Goal: Task Accomplishment & Management: Use online tool/utility

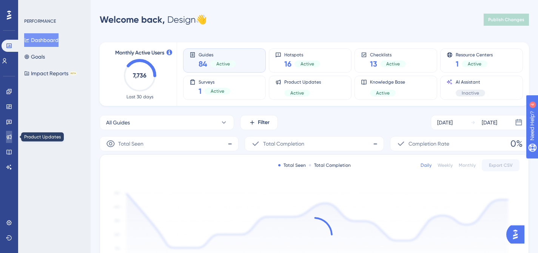
click at [11, 137] on icon at bounding box center [9, 137] width 6 height 6
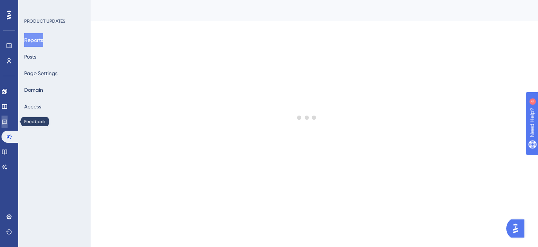
click at [8, 121] on link at bounding box center [5, 122] width 6 height 12
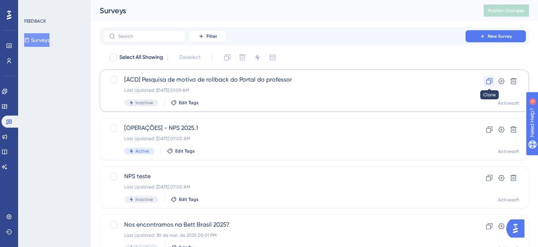
click at [488, 82] on icon at bounding box center [490, 81] width 8 height 8
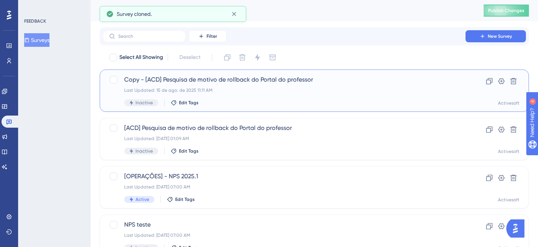
click at [157, 79] on span "Copy - [ACD] Pesquisa de motivo de rollback do Portal do professor" at bounding box center [284, 79] width 320 height 9
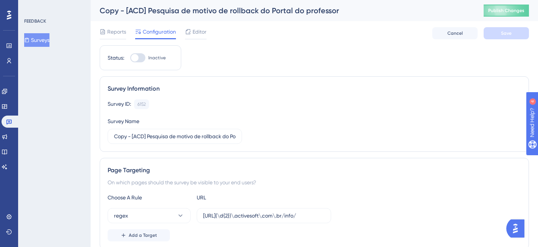
click at [276, 14] on div "Copy - [ACD] Pesquisa de motivo de rollback do Portal do professor" at bounding box center [282, 10] width 365 height 11
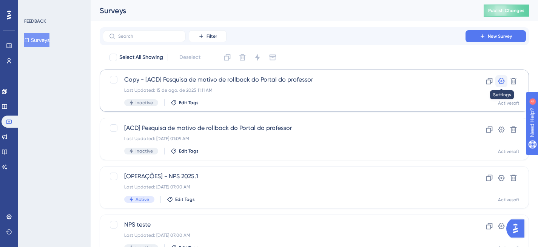
click at [503, 81] on icon at bounding box center [502, 81] width 6 height 6
click at [153, 79] on span "Copy - [ACD] Pesquisa de motivo de rollback do Portal do professor" at bounding box center [284, 79] width 320 height 9
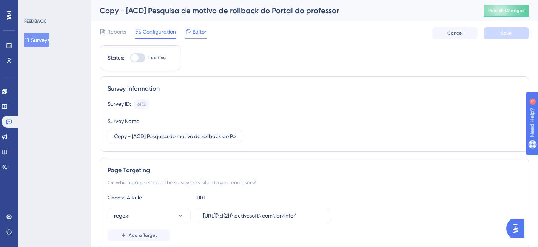
click at [193, 31] on span "Editor" at bounding box center [200, 31] width 14 height 9
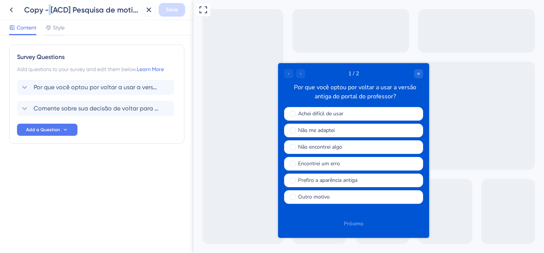
click at [49, 8] on div "Copy - [ACD] Pesquisa de motivo de rollback do Portal do professor" at bounding box center [81, 10] width 115 height 11
click at [50, 8] on div "Copy - [ACD] Pesquisa de motivo de rollback do Portal do professor" at bounding box center [81, 10] width 115 height 11
drag, startPoint x: 51, startPoint y: 8, endPoint x: 22, endPoint y: 9, distance: 28.4
click at [22, 9] on div "Copy - [ACD] Pesquisa de motivo de rollback do Portal do professor" at bounding box center [72, 10] width 135 height 14
click at [146, 11] on icon at bounding box center [148, 9] width 9 height 9
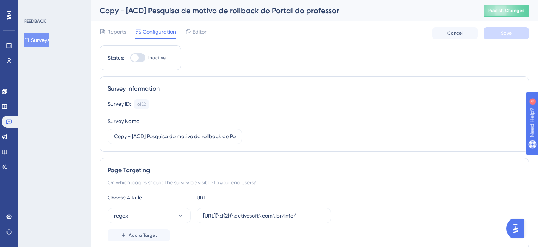
click at [200, 10] on div "Copy - [ACD] Pesquisa de motivo de rollback do Portal do professor" at bounding box center [282, 10] width 365 height 11
click at [213, 11] on div "Copy - [ACD] Pesquisa de motivo de rollback do Portal do professor" at bounding box center [282, 10] width 365 height 11
click at [187, 31] on icon at bounding box center [188, 32] width 6 height 6
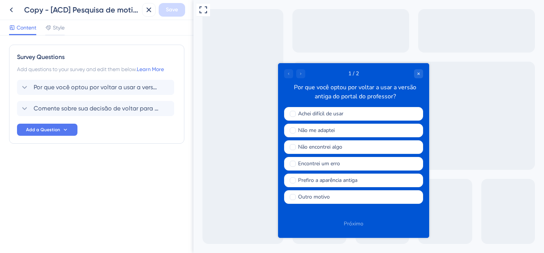
click at [110, 11] on div "Copy - [ACD] Pesquisa de motivo de rollback do Portal do professor" at bounding box center [81, 10] width 115 height 11
click at [103, 10] on div "Copy - [ACD] Pesquisa de motivo de rollback do Portal do professor" at bounding box center [81, 10] width 115 height 11
click at [51, 9] on div "Copy - [ACD] Pesquisa de motivo de rollback do Portal do professor" at bounding box center [81, 10] width 115 height 11
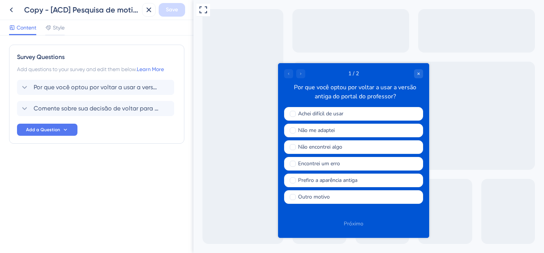
click at [75, 8] on div "Copy - [ACD] Pesquisa de motivo de rollback do Portal do professor" at bounding box center [81, 10] width 115 height 11
click at [84, 12] on div "Copy - [ACD] Pesquisa de motivo de rollback do Portal do professor" at bounding box center [81, 10] width 115 height 11
click at [59, 6] on div "Copy - [ACD] Pesquisa de motivo de rollback do Portal do professor" at bounding box center [81, 10] width 115 height 11
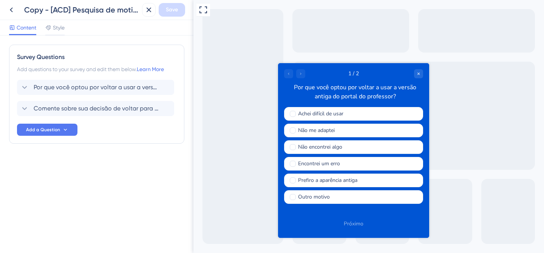
click at [51, 7] on div "Copy - [ACD] Pesquisa de motivo de rollback do Portal do professor" at bounding box center [81, 10] width 115 height 11
click at [11, 12] on icon at bounding box center [11, 9] width 9 height 9
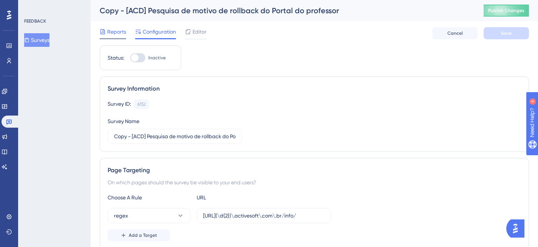
click at [122, 35] on span "Reports" at bounding box center [116, 31] width 19 height 9
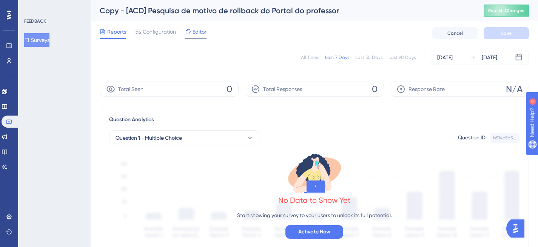
click at [192, 36] on div "Editor" at bounding box center [196, 31] width 22 height 9
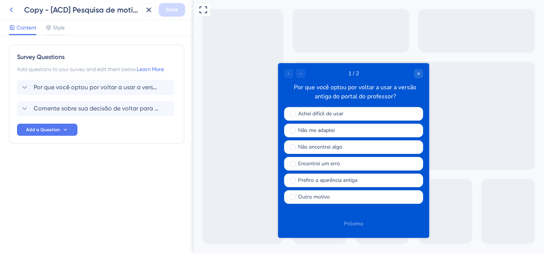
click at [12, 8] on icon at bounding box center [11, 9] width 9 height 9
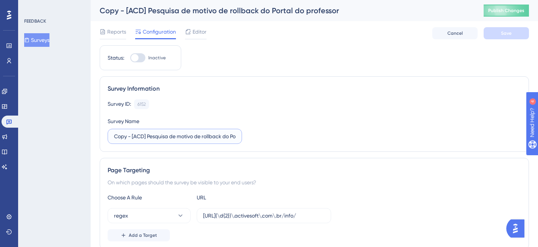
click at [144, 133] on input "Copy - [ACD] Pesquisa de motivo de rollback do Portal do professor" at bounding box center [175, 136] width 122 height 8
click at [133, 135] on input "Copy - [ACD] Pesquisa de motivo de rollback do Portal do professor" at bounding box center [175, 136] width 122 height 8
drag, startPoint x: 132, startPoint y: 135, endPoint x: 108, endPoint y: 135, distance: 24.6
click at [108, 135] on label "Copy - [ACD] Pesquisa de motivo de rollback do Portal do professor" at bounding box center [175, 136] width 135 height 15
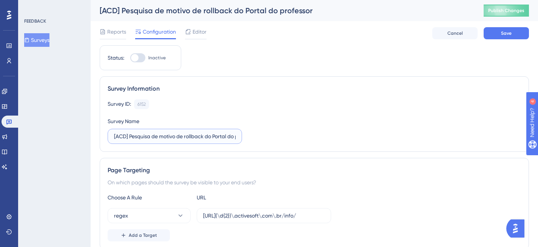
type input "[ACD] Pesquisa de motivo de rollback do Portal do professor"
